Goal: Task Accomplishment & Management: Manage account settings

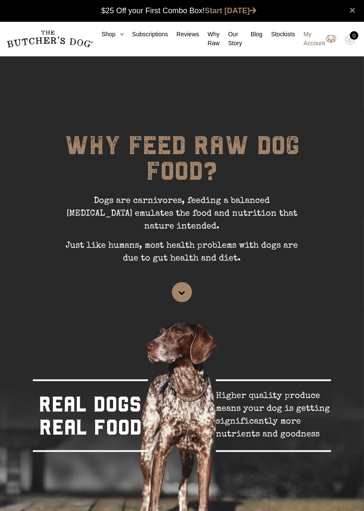
click at [310, 44] on link "My Account" at bounding box center [315, 39] width 41 height 18
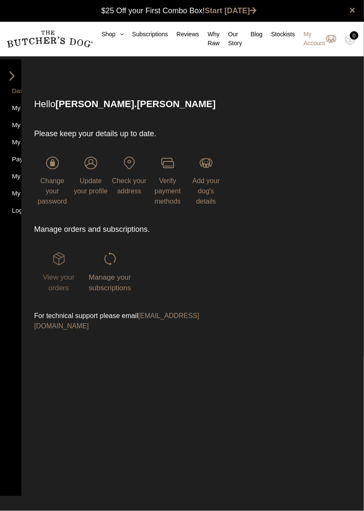
click at [61, 263] on img at bounding box center [58, 258] width 13 height 13
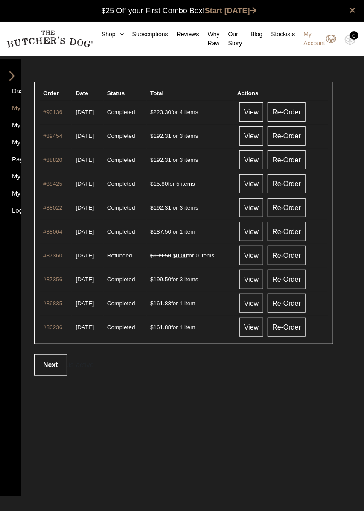
click at [7, 73] on img at bounding box center [12, 75] width 13 height 9
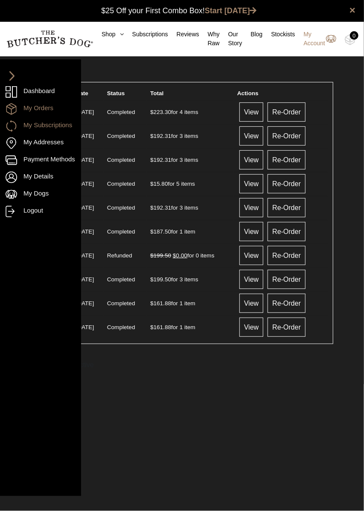
click at [27, 123] on link "My Subscriptions" at bounding box center [41, 126] width 70 height 12
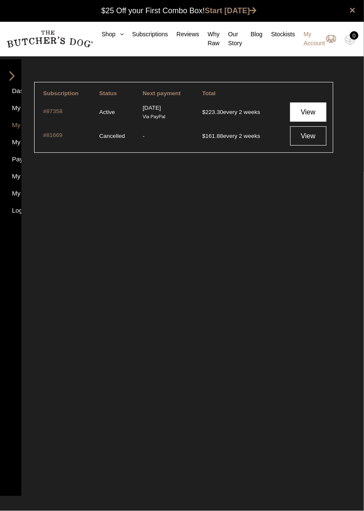
click at [309, 113] on link "View" at bounding box center [308, 111] width 36 height 19
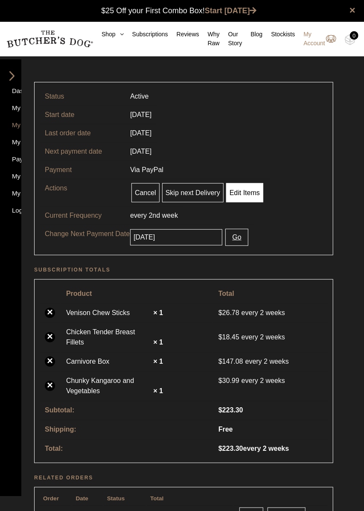
click at [247, 191] on link "Edit Items" at bounding box center [244, 192] width 37 height 19
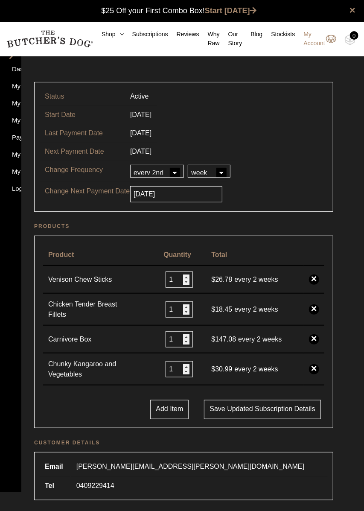
scroll to position [0, 0]
click at [182, 337] on input "1" at bounding box center [179, 339] width 27 height 16
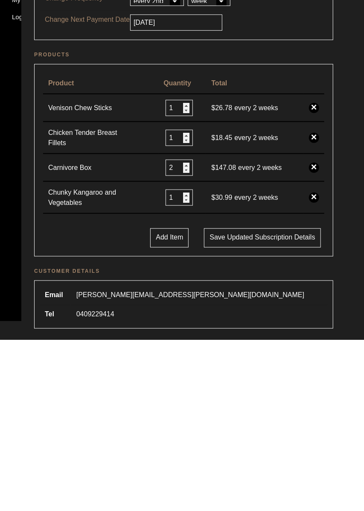
type input "2"
click at [313, 365] on link "×" at bounding box center [314, 369] width 10 height 10
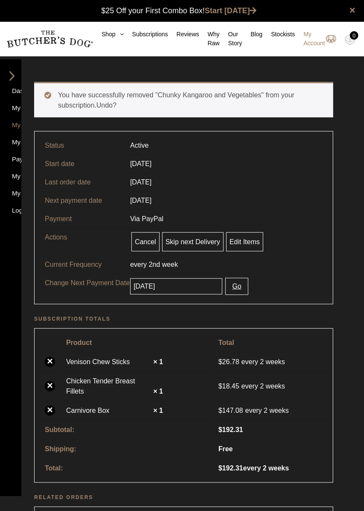
scroll to position [0, 0]
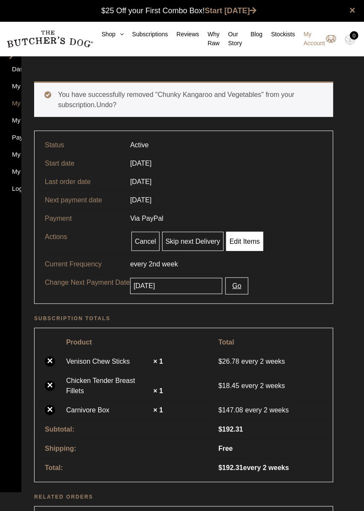
click at [244, 246] on link "Edit Items" at bounding box center [244, 241] width 37 height 19
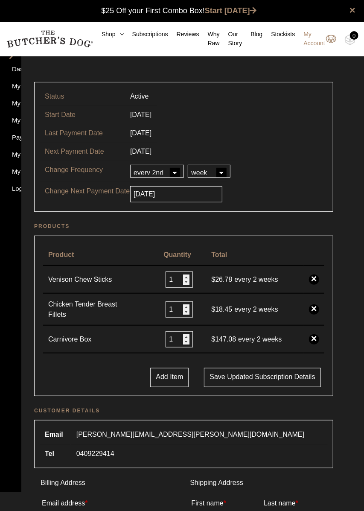
scroll to position [0, 0]
click at [312, 308] on link "×" at bounding box center [314, 309] width 10 height 10
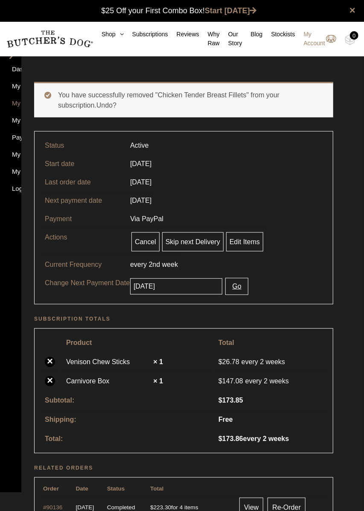
scroll to position [0, 0]
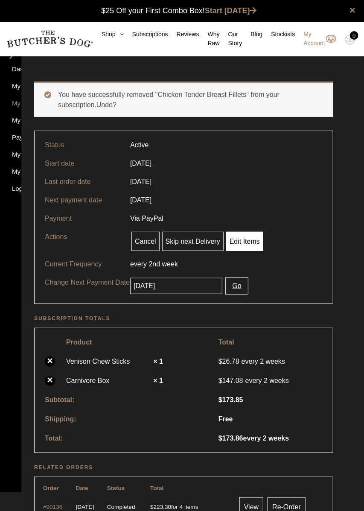
click at [243, 242] on link "Edit Items" at bounding box center [244, 241] width 37 height 19
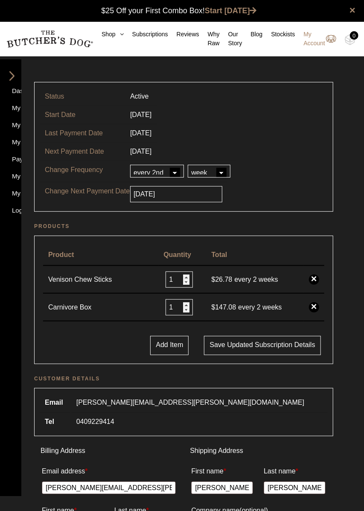
scroll to position [0, 0]
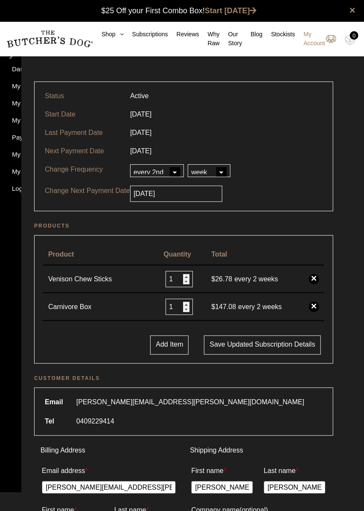
click at [177, 305] on input "1" at bounding box center [179, 307] width 27 height 16
type input "2"
click at [342, 222] on div "Dashboard My Orders My Subscriptions My Addresses Payment Methods My Details My…" at bounding box center [182, 468] width 364 height 791
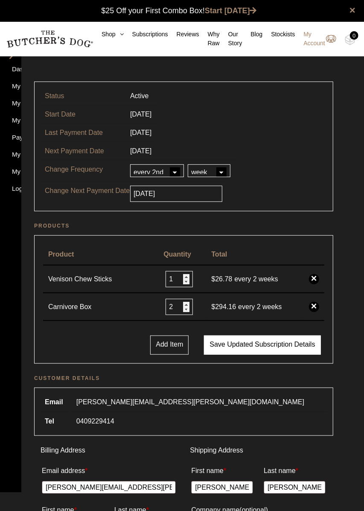
click at [291, 346] on button "Save updated subscription details" at bounding box center [262, 344] width 117 height 19
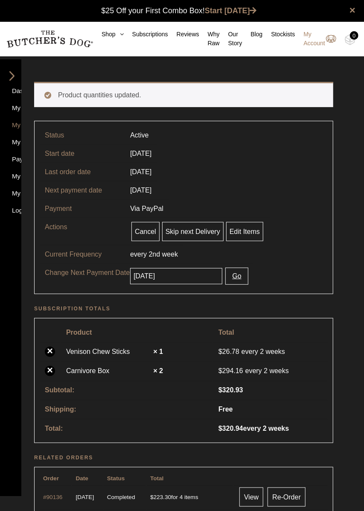
scroll to position [0, 0]
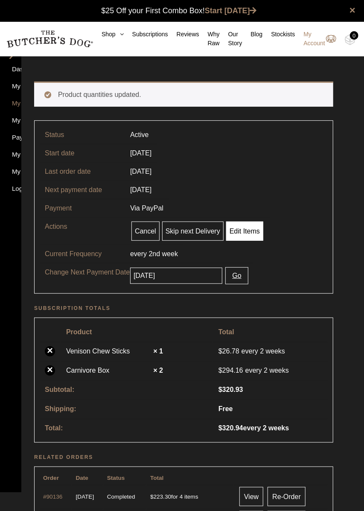
click at [242, 231] on link "Edit Items" at bounding box center [244, 230] width 37 height 19
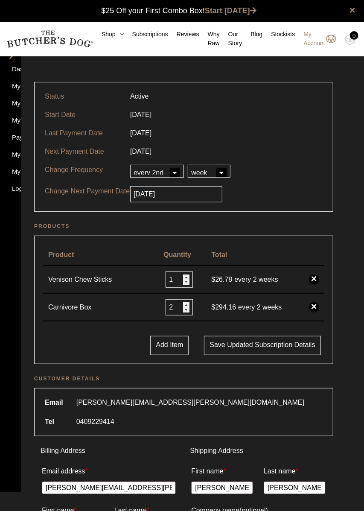
scroll to position [0, 0]
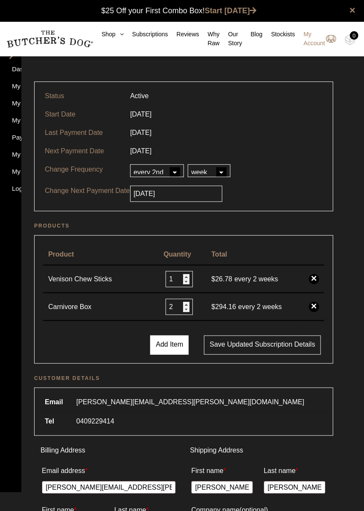
click at [166, 341] on button "Add Item" at bounding box center [169, 344] width 38 height 19
select select
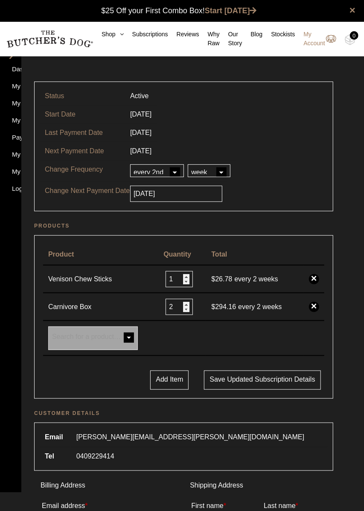
click at [123, 332] on span at bounding box center [128, 338] width 17 height 17
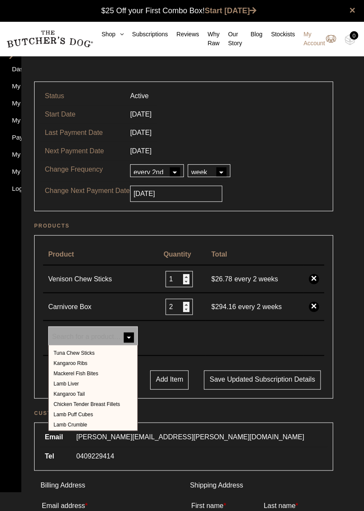
scroll to position [353, 0]
click at [294, 76] on div "Status Active Start Date 06/06/2025 Last Payment Date 01/08/2025 Next Payment D…" at bounding box center [184, 486] width 312 height 826
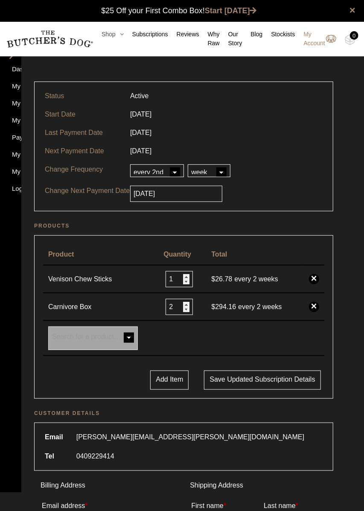
click at [106, 36] on link "Shop" at bounding box center [108, 34] width 31 height 9
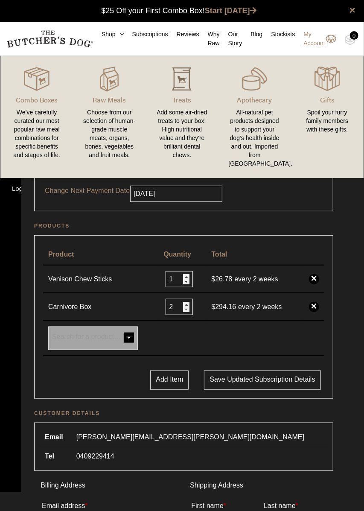
click at [184, 87] on img at bounding box center [182, 79] width 26 height 26
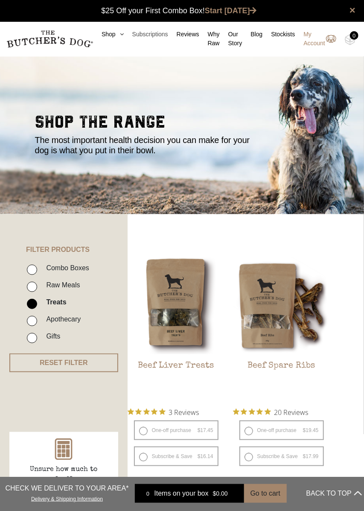
click at [147, 31] on link "Subscriptions" at bounding box center [146, 34] width 44 height 9
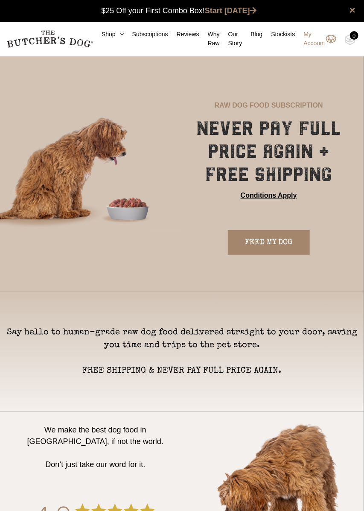
scroll to position [0, 0]
click at [154, 34] on link "Subscriptions" at bounding box center [146, 34] width 44 height 9
click at [315, 43] on link "My Account" at bounding box center [315, 39] width 41 height 18
click at [315, 42] on link "My Account" at bounding box center [315, 39] width 41 height 18
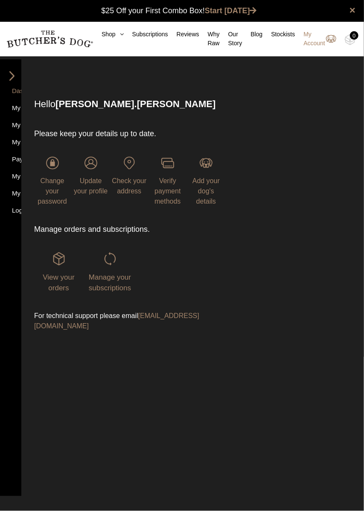
click at [7, 248] on nav "Dashboard My Orders My Subscriptions My Addresses Payment Methods My Details My…" at bounding box center [10, 277] width 21 height 437
click at [16, 251] on nav "Dashboard My Orders My Subscriptions My Addresses Payment Methods My Details My…" at bounding box center [10, 277] width 21 height 437
click at [16, 76] on img at bounding box center [12, 75] width 13 height 9
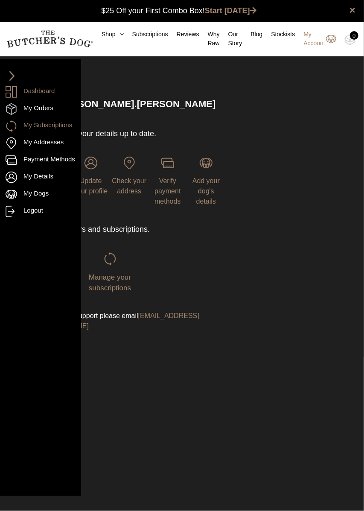
click at [50, 127] on link "My Subscriptions" at bounding box center [41, 126] width 70 height 12
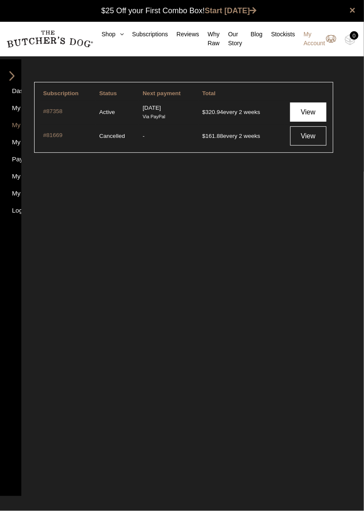
click at [309, 112] on link "View" at bounding box center [308, 111] width 36 height 19
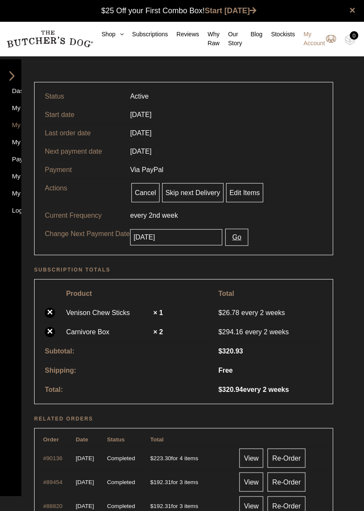
scroll to position [0, 0]
click at [248, 192] on link "Edit Items" at bounding box center [244, 192] width 37 height 19
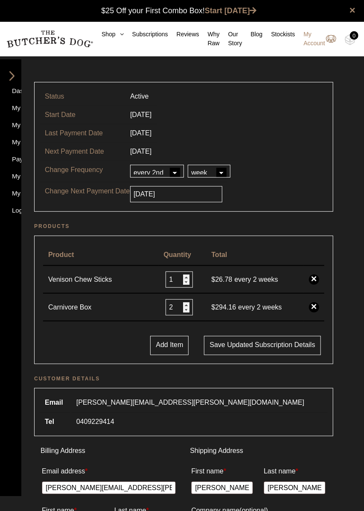
scroll to position [0, 0]
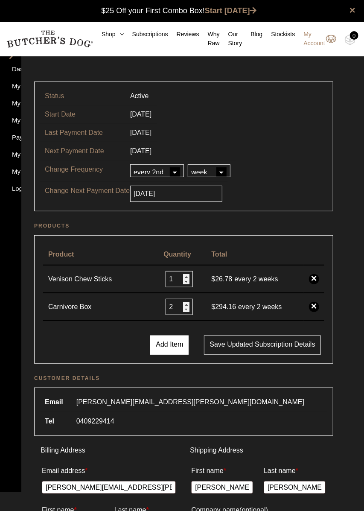
click at [171, 344] on button "Add Item" at bounding box center [169, 344] width 38 height 19
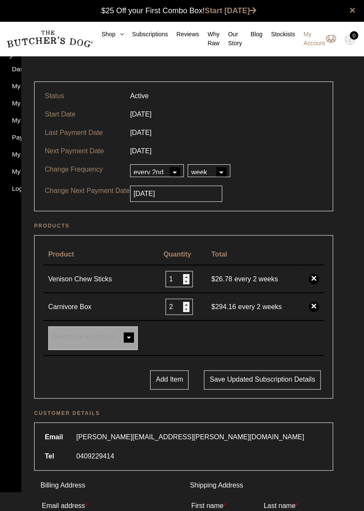
click at [131, 336] on span at bounding box center [128, 338] width 17 height 17
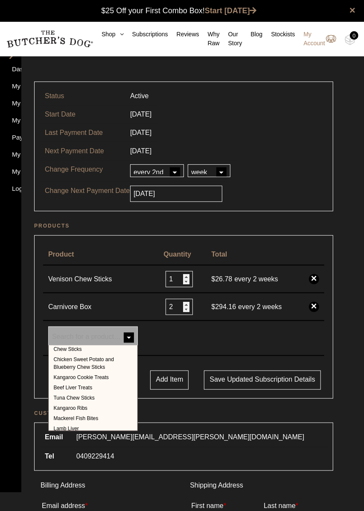
scroll to position [353, 0]
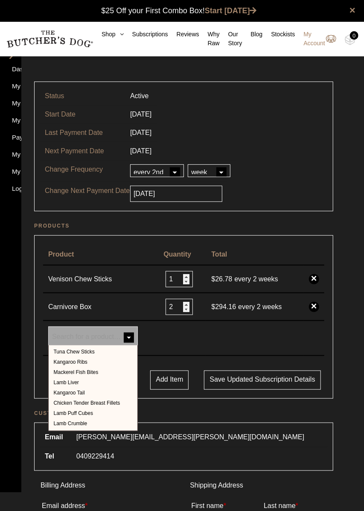
select select "531"
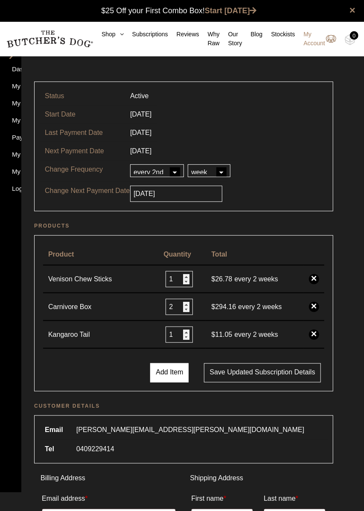
click at [175, 373] on button "Add Item" at bounding box center [169, 372] width 38 height 19
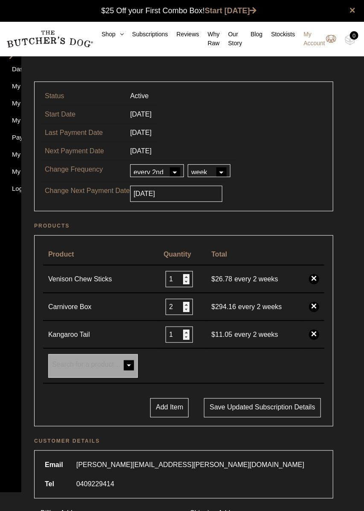
click at [128, 362] on span at bounding box center [128, 366] width 17 height 17
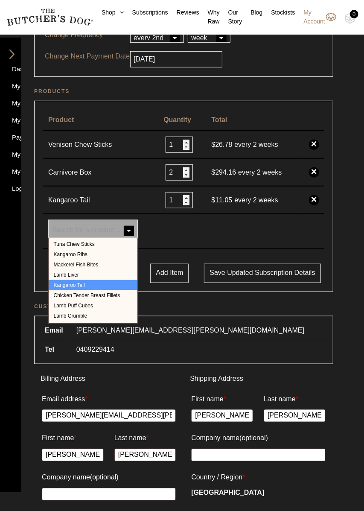
scroll to position [134, 0]
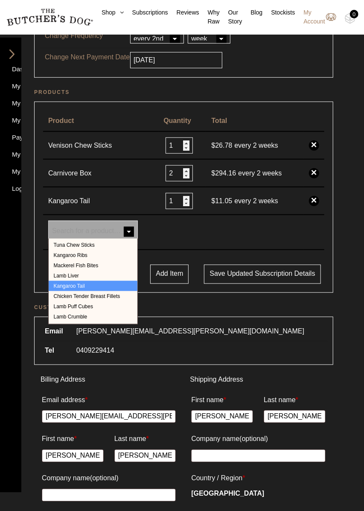
select select "335"
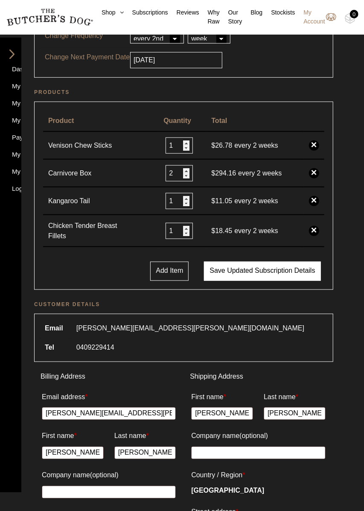
click at [239, 267] on button "Save updated subscription details" at bounding box center [262, 271] width 117 height 19
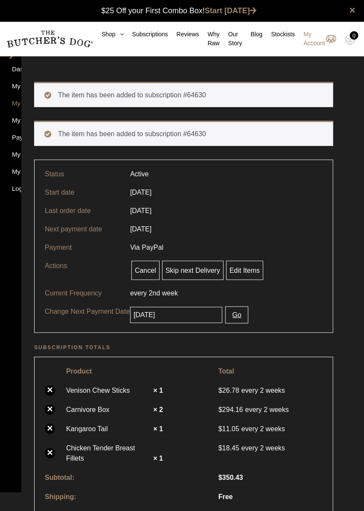
scroll to position [0, 0]
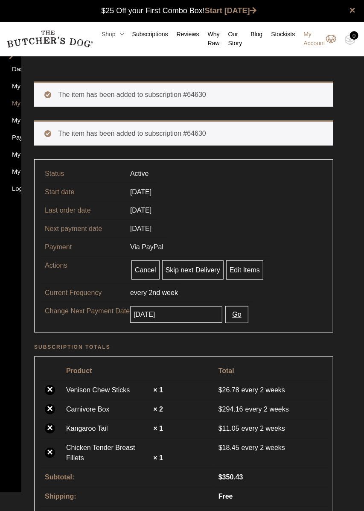
click at [116, 37] on icon at bounding box center [120, 34] width 8 height 6
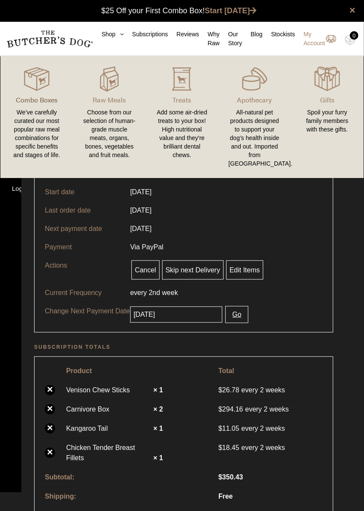
click at [41, 104] on p "Combo Boxes" at bounding box center [37, 100] width 52 height 10
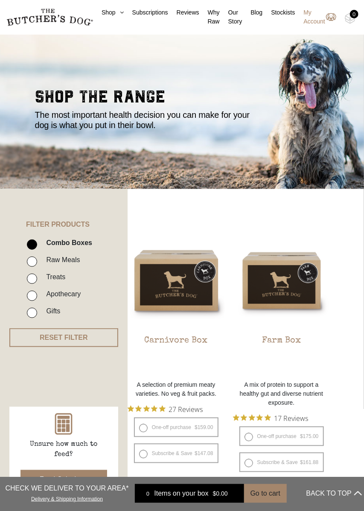
scroll to position [22, 0]
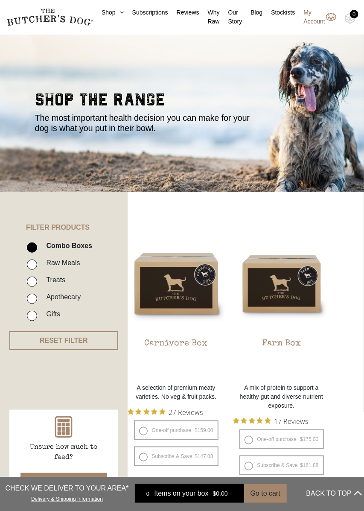
click at [313, 22] on link "My Account" at bounding box center [315, 17] width 41 height 18
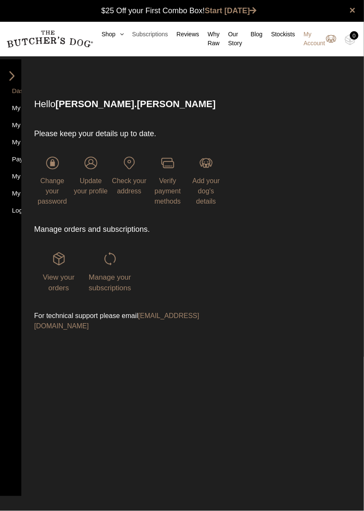
click at [155, 36] on link "Subscriptions" at bounding box center [146, 34] width 44 height 9
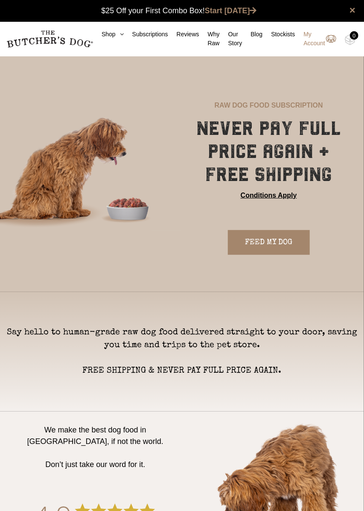
scroll to position [0, 0]
click at [320, 37] on link "My Account" at bounding box center [315, 39] width 41 height 18
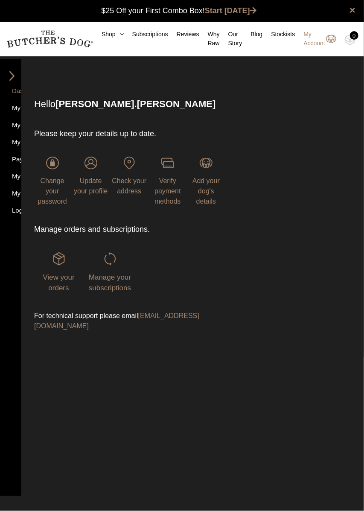
click at [15, 75] on img at bounding box center [12, 75] width 13 height 9
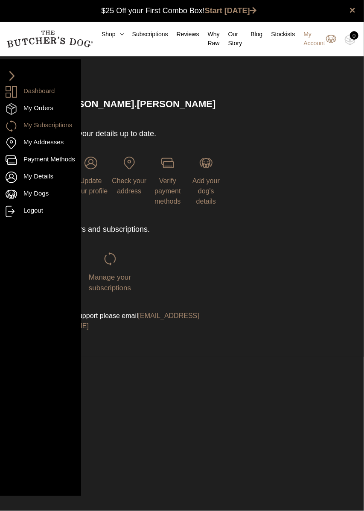
click at [52, 125] on link "My Subscriptions" at bounding box center [41, 126] width 70 height 12
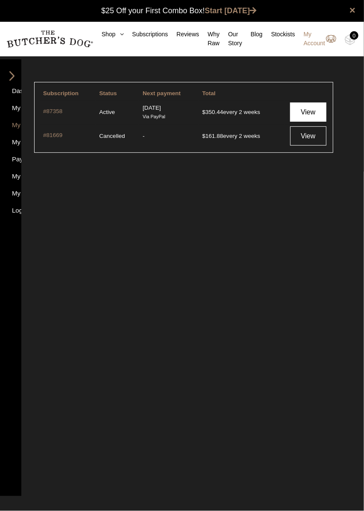
click at [310, 109] on link "View" at bounding box center [308, 111] width 36 height 19
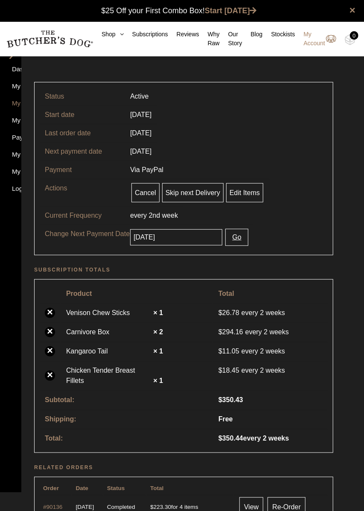
scroll to position [0, 0]
click at [200, 239] on input "[DATE]" at bounding box center [176, 237] width 92 height 16
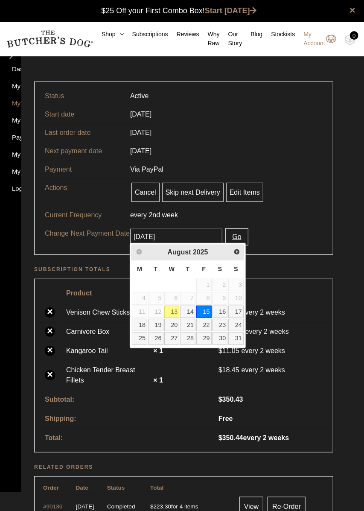
click at [191, 311] on link "14" at bounding box center [187, 312] width 15 height 12
type input "[DATE]"
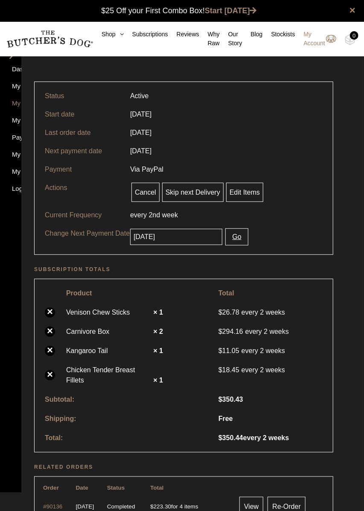
click at [244, 239] on button "Go" at bounding box center [236, 236] width 23 height 17
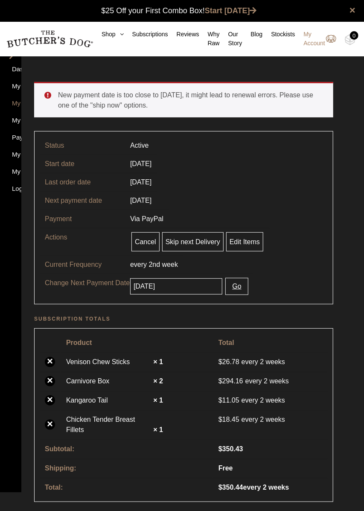
scroll to position [0, 0]
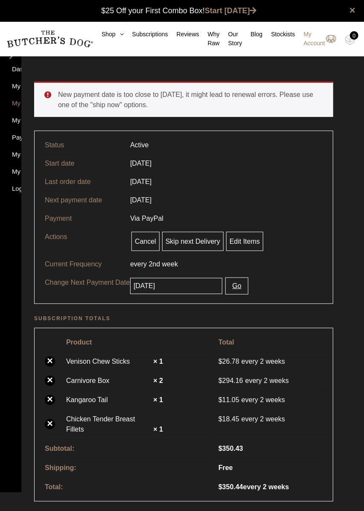
click at [202, 288] on input "[DATE]" at bounding box center [176, 286] width 92 height 16
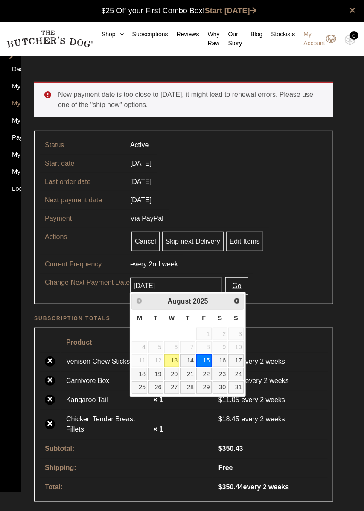
click at [283, 266] on tr "Current Frequency every 2nd week" at bounding box center [184, 264] width 288 height 18
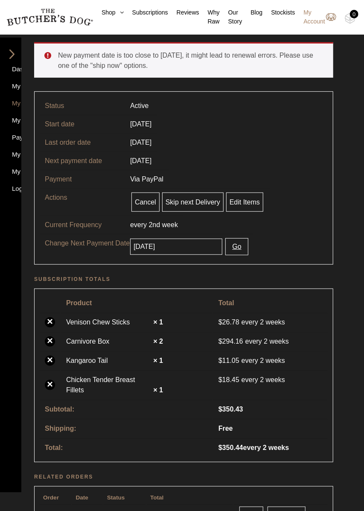
click at [204, 249] on input "2025-08-15" at bounding box center [176, 247] width 92 height 16
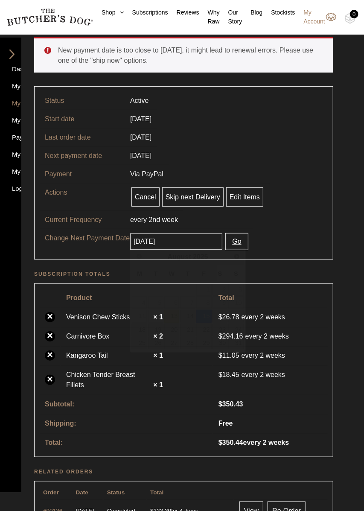
scroll to position [58, 0]
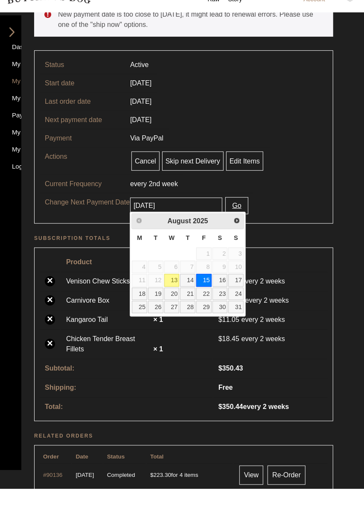
click at [209, 302] on link "15" at bounding box center [203, 302] width 15 height 12
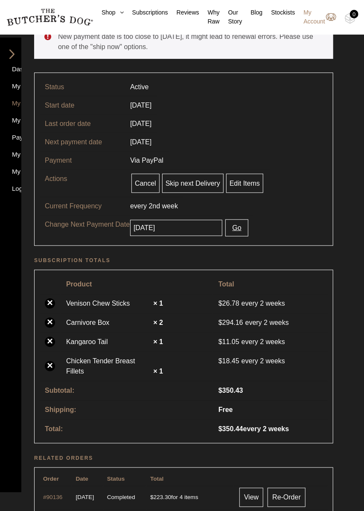
click at [248, 227] on button "Go" at bounding box center [236, 227] width 23 height 17
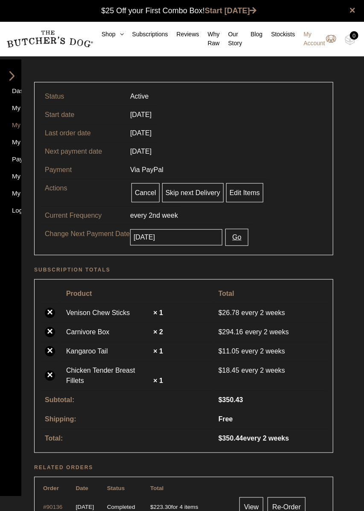
click at [246, 239] on button "Go" at bounding box center [236, 237] width 23 height 17
click at [242, 192] on link "Edit Items" at bounding box center [244, 192] width 37 height 19
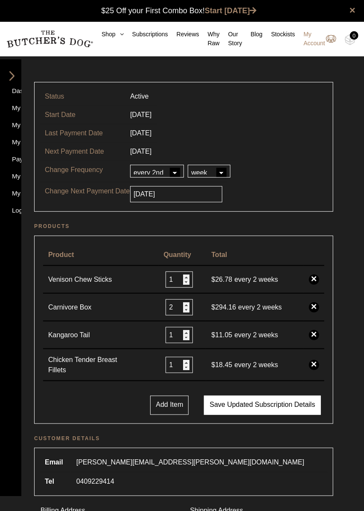
click at [280, 404] on button "Save updated subscription details" at bounding box center [262, 405] width 117 height 19
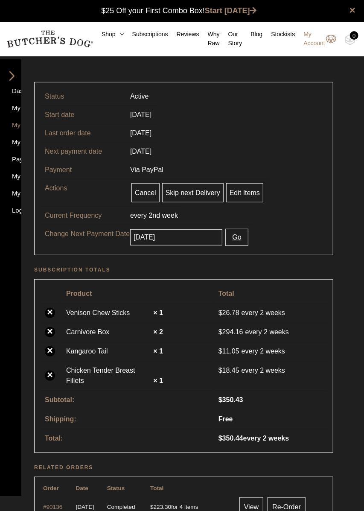
click at [9, 79] on img at bounding box center [12, 75] width 13 height 9
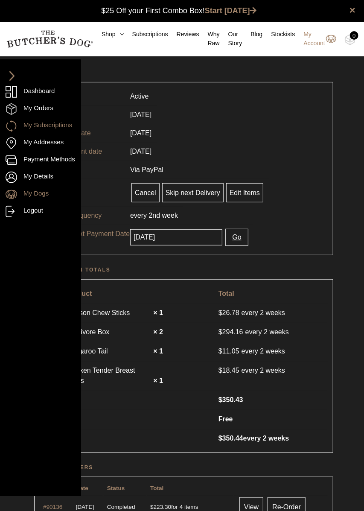
click at [29, 195] on link "My Dogs" at bounding box center [41, 195] width 70 height 12
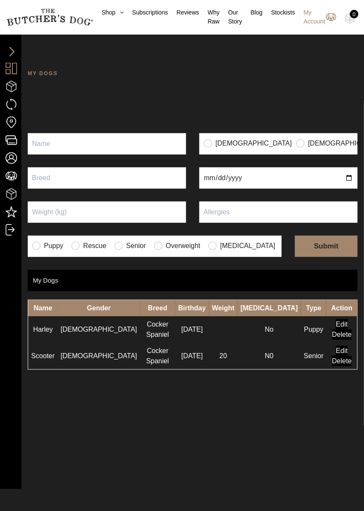
scroll to position [7, 0]
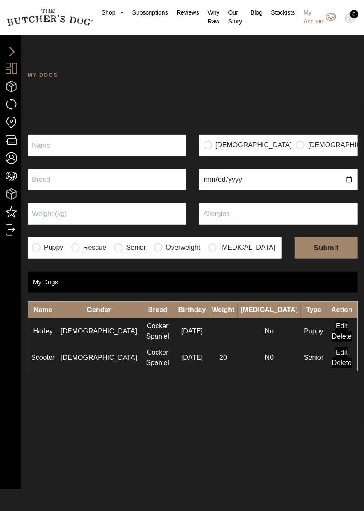
click at [335, 331] on input "Delete" at bounding box center [342, 336] width 20 height 10
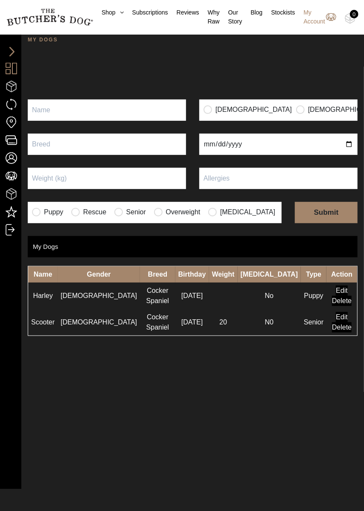
scroll to position [48, 0]
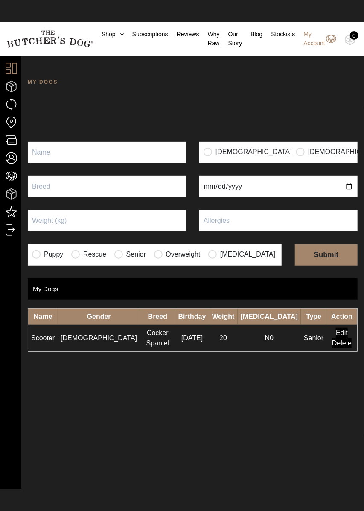
scroll to position [0, 0]
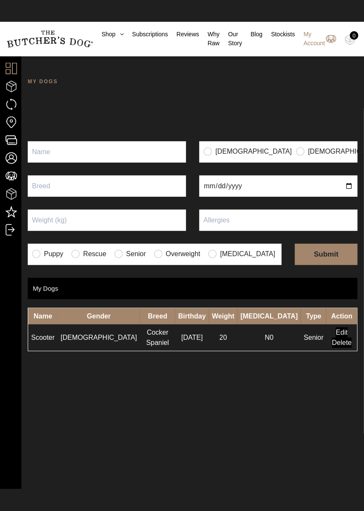
click at [57, 151] on input "Puppy" at bounding box center [107, 151] width 158 height 21
type input "Harley"
click at [296, 153] on input "radio" at bounding box center [300, 151] width 9 height 9
radio input "true"
click at [58, 183] on input "text" at bounding box center [107, 185] width 158 height 21
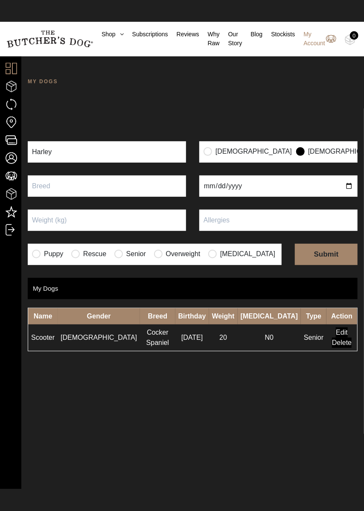
type input "Cocker Spaniel"
click at [51, 223] on input "Puppy" at bounding box center [107, 220] width 158 height 21
type input "12"
click at [322, 253] on input "submit" at bounding box center [326, 254] width 63 height 21
click at [307, 182] on input "date" at bounding box center [278, 185] width 158 height 21
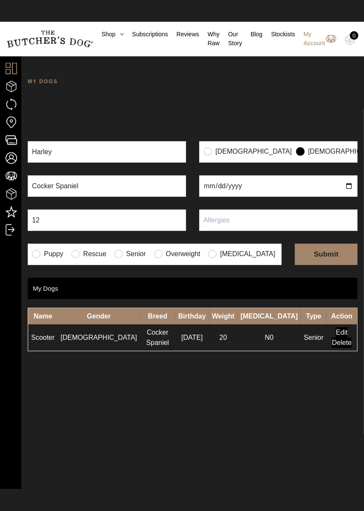
type input "2024-09-20"
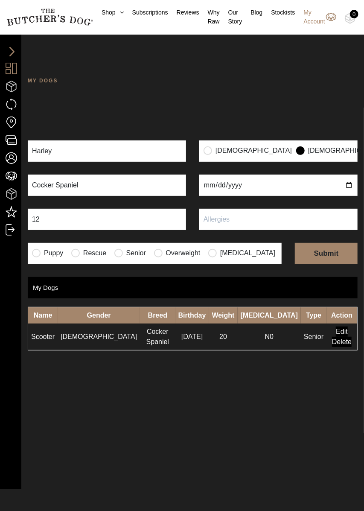
click at [325, 244] on input "submit" at bounding box center [326, 253] width 63 height 21
click at [316, 223] on input "text" at bounding box center [278, 219] width 158 height 21
type input "N0"
click at [325, 254] on input "submit" at bounding box center [326, 253] width 63 height 21
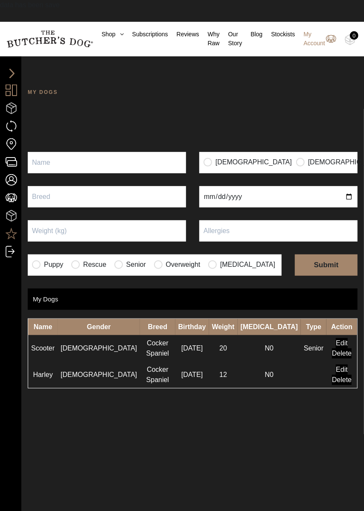
click at [8, 238] on link "My Credits" at bounding box center [30, 234] width 49 height 12
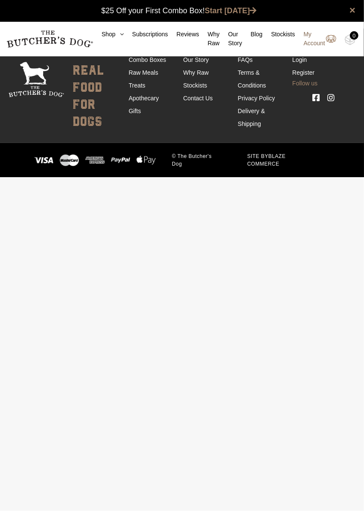
click at [313, 38] on link "My Account" at bounding box center [315, 39] width 41 height 18
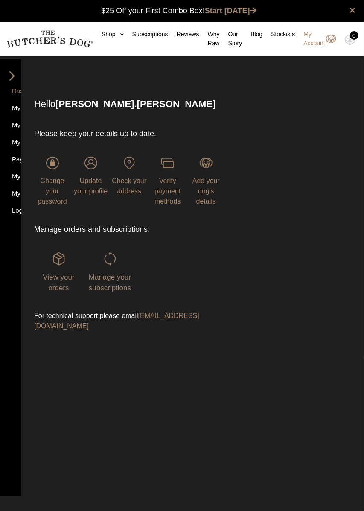
click at [6, 73] on img at bounding box center [12, 75] width 13 height 9
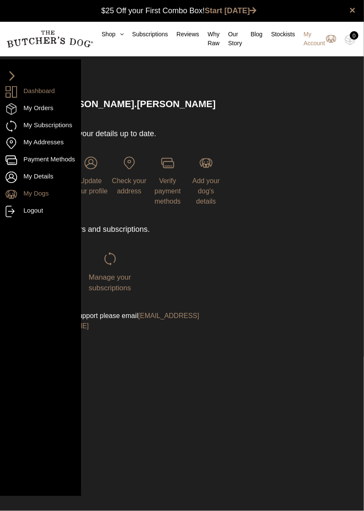
click at [24, 199] on link "My Dogs" at bounding box center [41, 195] width 70 height 12
click at [31, 194] on link "My Dogs" at bounding box center [41, 195] width 70 height 12
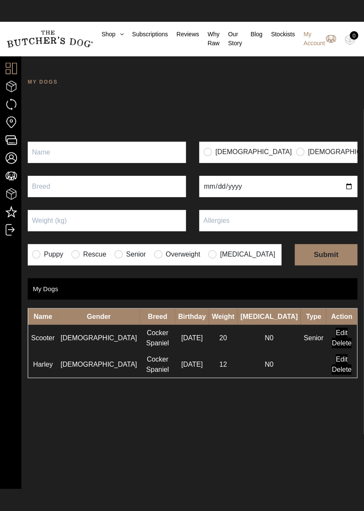
scroll to position [0, 0]
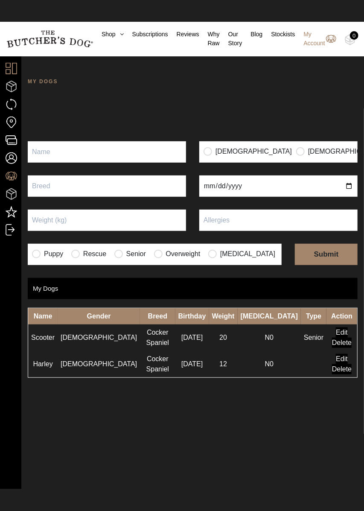
click at [9, 178] on link "My Dogs" at bounding box center [27, 176] width 43 height 12
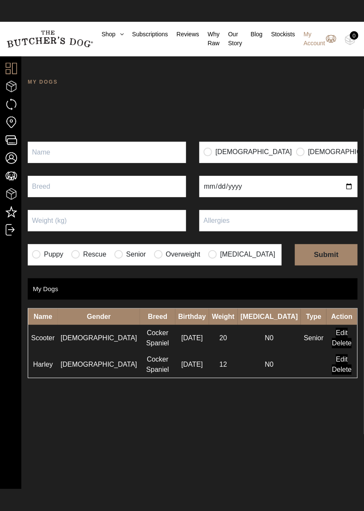
scroll to position [0, 0]
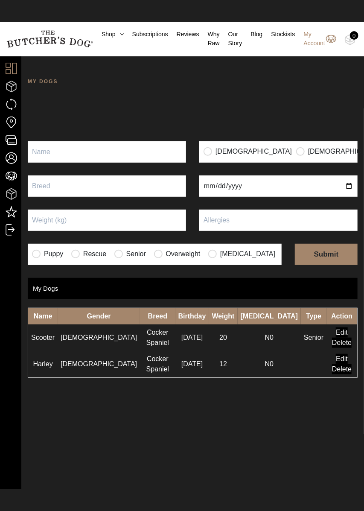
click at [12, 67] on link "Dashboard" at bounding box center [30, 69] width 49 height 12
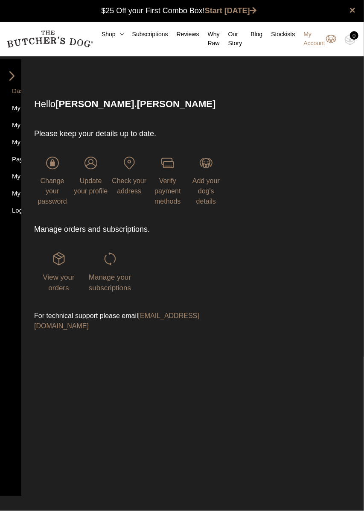
click at [9, 79] on img at bounding box center [12, 75] width 13 height 9
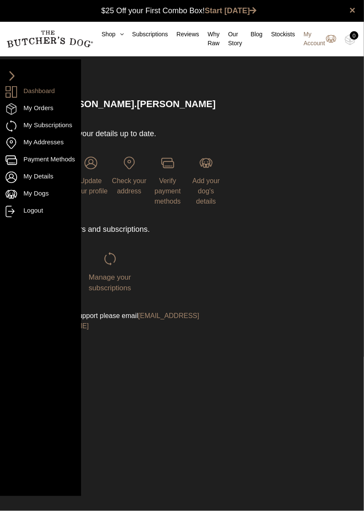
click at [315, 39] on link "My Account" at bounding box center [315, 39] width 41 height 18
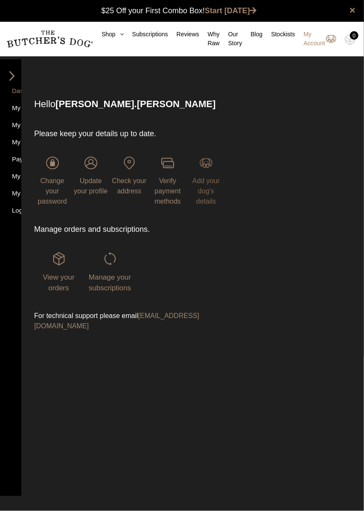
click at [206, 181] on span "Add your dog's details" at bounding box center [205, 191] width 27 height 28
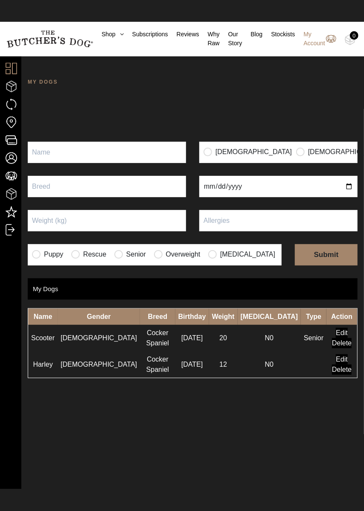
scroll to position [0, 0]
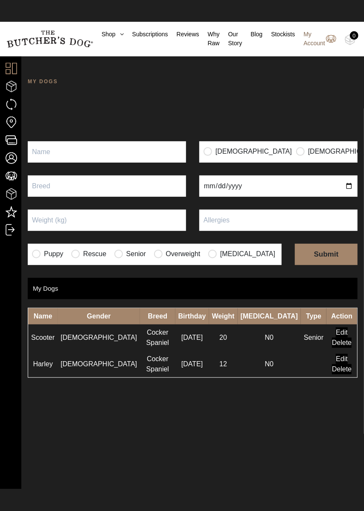
click at [314, 42] on link "My Account" at bounding box center [315, 39] width 41 height 18
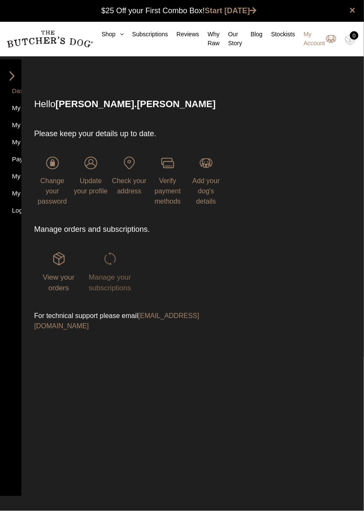
click at [113, 274] on span "Manage your subscriptions" at bounding box center [110, 282] width 42 height 19
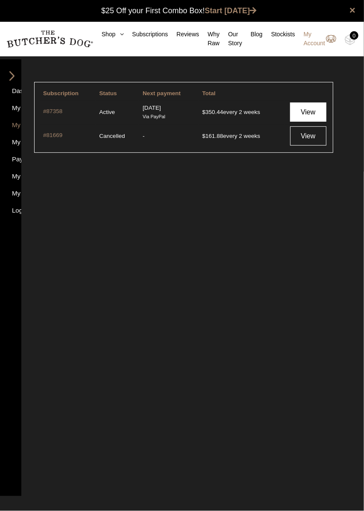
click at [309, 109] on link "View" at bounding box center [308, 111] width 36 height 19
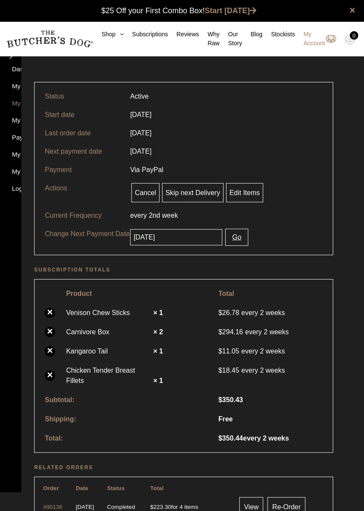
scroll to position [0, 0]
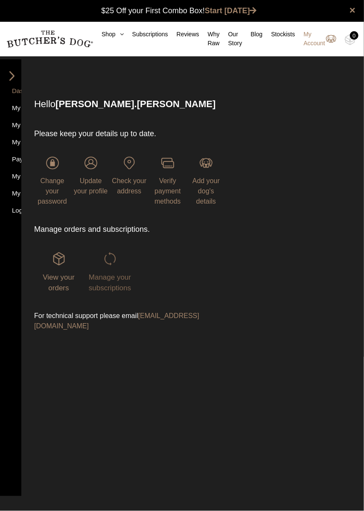
click at [109, 274] on span "Manage your subscriptions" at bounding box center [110, 282] width 42 height 19
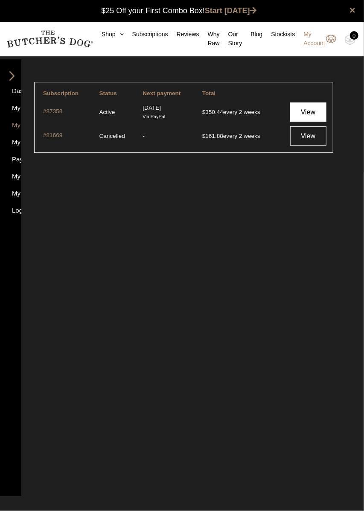
click at [305, 109] on link "View" at bounding box center [308, 111] width 36 height 19
click at [306, 110] on link "View" at bounding box center [308, 111] width 36 height 19
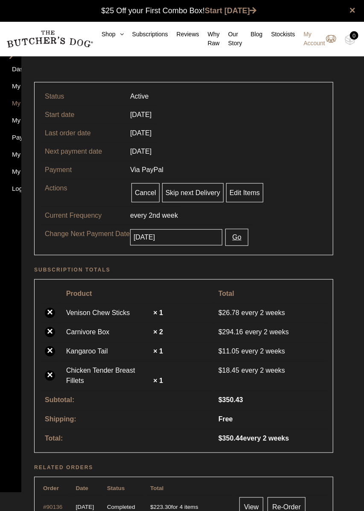
scroll to position [0, 0]
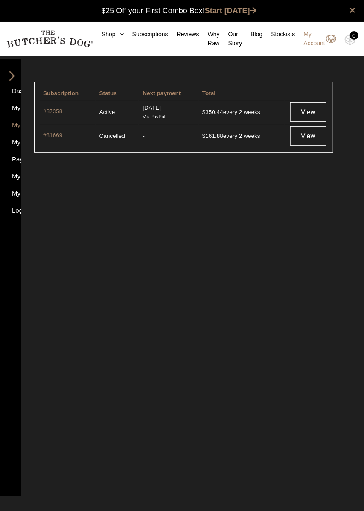
click at [51, 35] on img at bounding box center [49, 38] width 87 height 17
click at [117, 37] on icon at bounding box center [120, 34] width 8 height 6
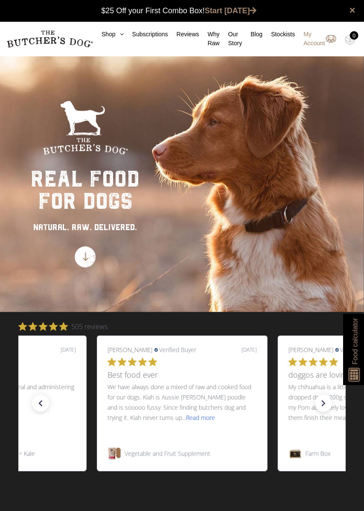
click at [353, 371] on img at bounding box center [355, 372] width 16 height 18
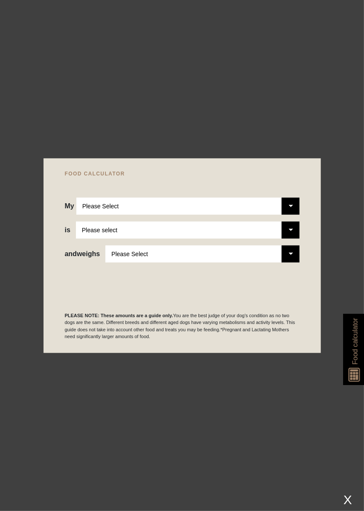
click at [255, 204] on select "Please Select Adult Dog Puppy" at bounding box center [187, 206] width 223 height 17
select select "adult"
click at [76, 198] on select "Please Select Adult Dog Puppy" at bounding box center [187, 206] width 223 height 17
click at [254, 231] on select "Please select a healthy weight overweight" at bounding box center [188, 229] width 224 height 17
select select "0"
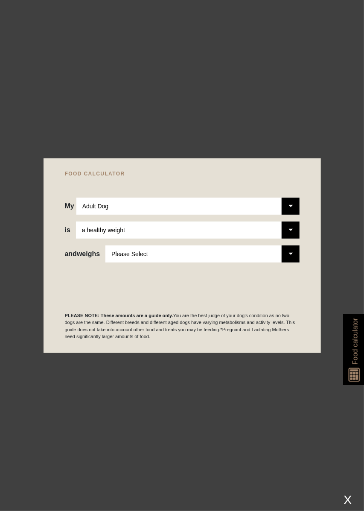
click at [76, 221] on select "Please select a healthy weight overweight" at bounding box center [188, 229] width 224 height 17
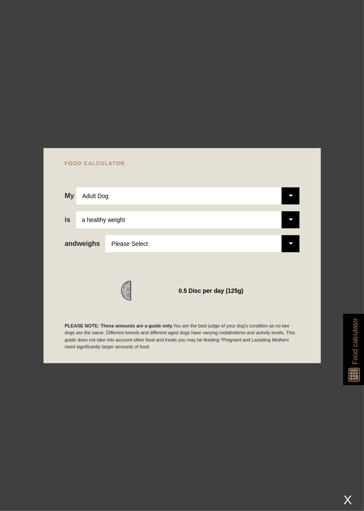
click at [243, 248] on select "Please Select 1kg 2kg 3kg 4kg 5kg 6kg 7kg 8kg 9kg 10kg 11kg 12kg 13kg 14kg 15kg…" at bounding box center [202, 243] width 194 height 17
select select "13"
click at [105, 235] on select "Please Select 1kg 2kg 3kg 4kg 5kg 6kg 7kg 8kg 9kg 10kg 11kg 12kg 13kg 14kg 15kg…" at bounding box center [202, 243] width 194 height 17
click at [246, 216] on select "Please select a healthy weight overweight" at bounding box center [188, 219] width 224 height 17
select select "00"
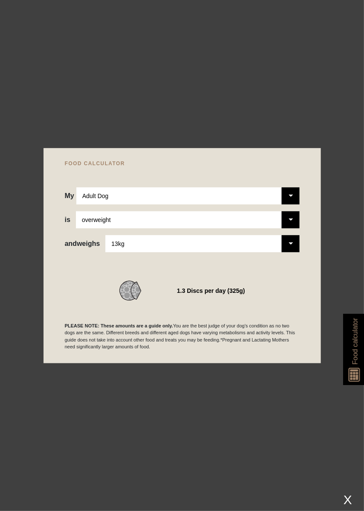
click at [76, 211] on select "Please select a healthy weight overweight" at bounding box center [188, 219] width 224 height 17
click at [244, 244] on select "Please Select 1kg 2kg 3kg 4kg 5kg 6kg 7kg 8kg 9kg 10kg 11kg 12kg 13kg 14kg 15kg…" at bounding box center [202, 243] width 194 height 17
select select "20"
click at [105, 235] on select "Please Select 1kg 2kg 3kg 4kg 5kg 6kg 7kg 8kg 9kg 10kg 11kg 12kg 13kg 14kg 15kg…" at bounding box center [202, 243] width 194 height 17
